Goal: Find specific page/section: Find specific page/section

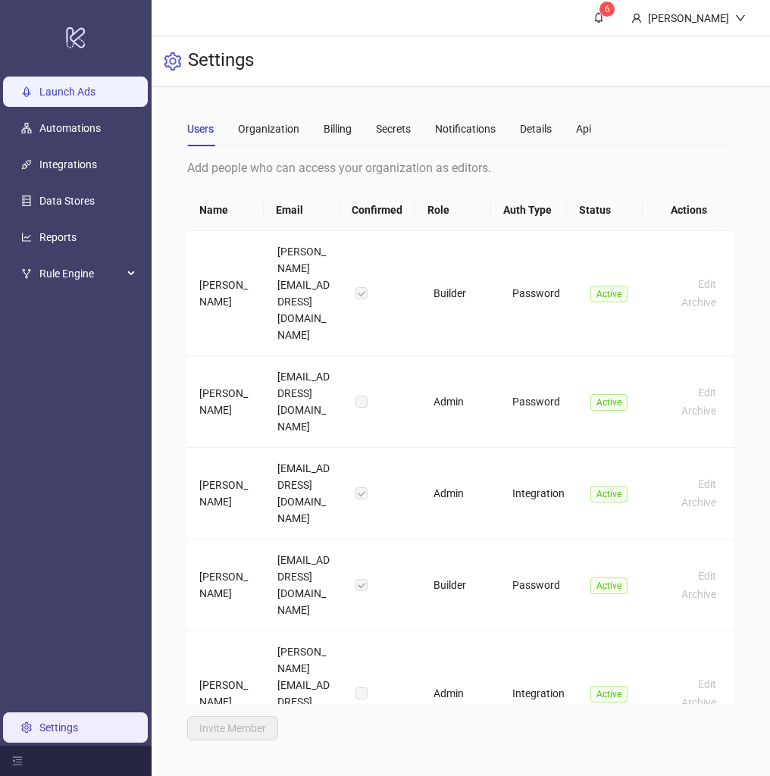
click at [80, 86] on link "Launch Ads" at bounding box center [67, 92] width 56 height 12
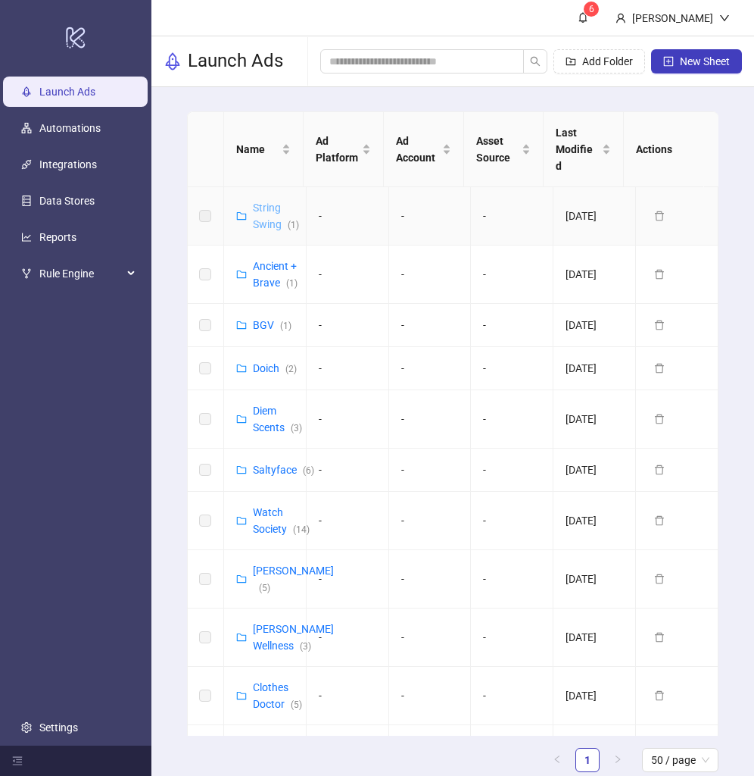
click at [269, 205] on link "String Swing ( 1 )" at bounding box center [276, 215] width 46 height 29
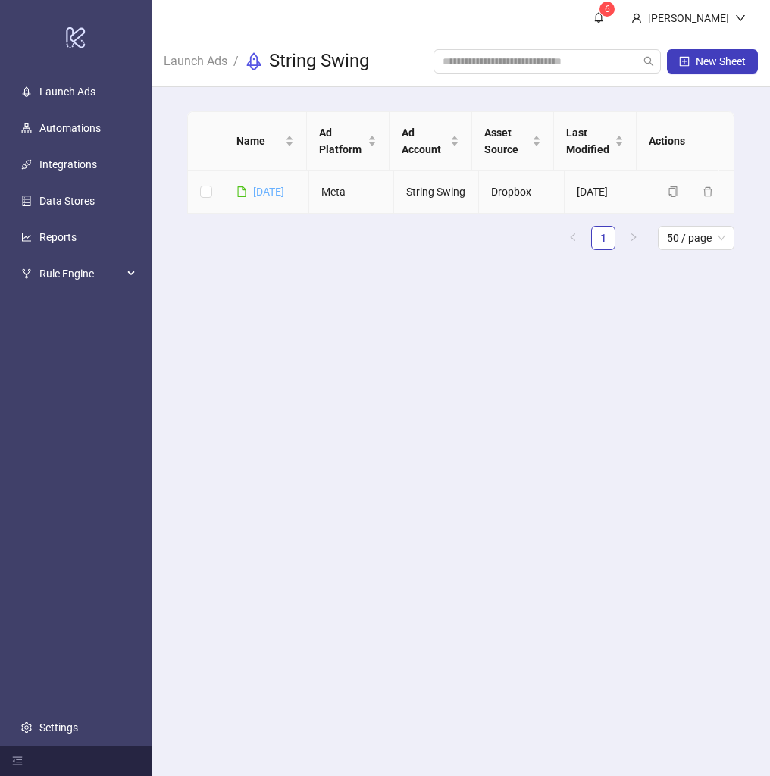
click at [258, 195] on link "[DATE]" at bounding box center [268, 192] width 31 height 12
